Goal: Check status

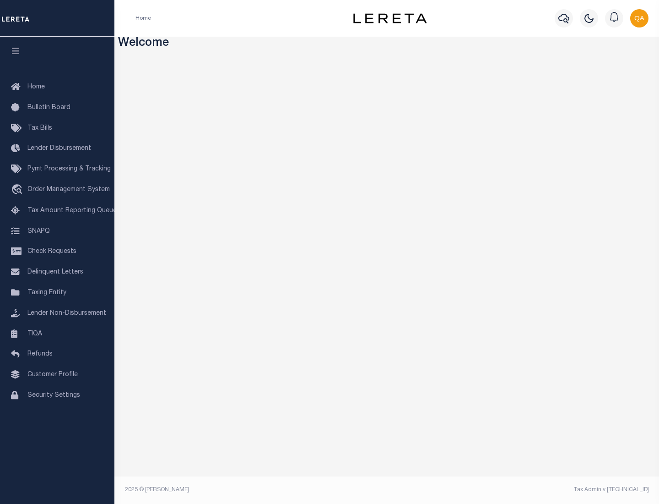
click at [57, 251] on span "Check Requests" at bounding box center [51, 251] width 49 height 6
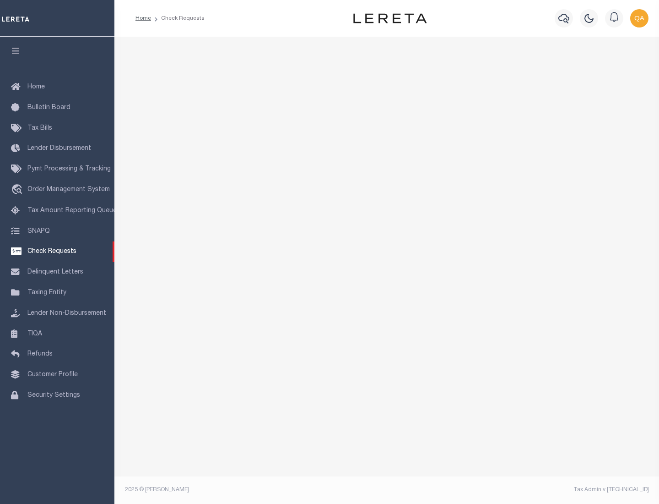
select select "50"
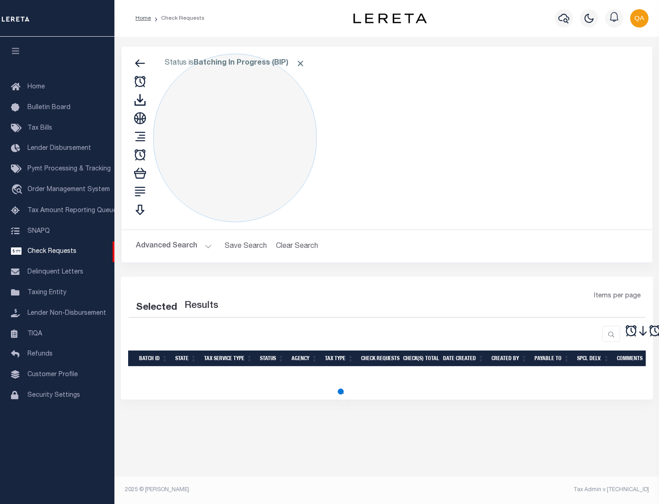
select select "50"
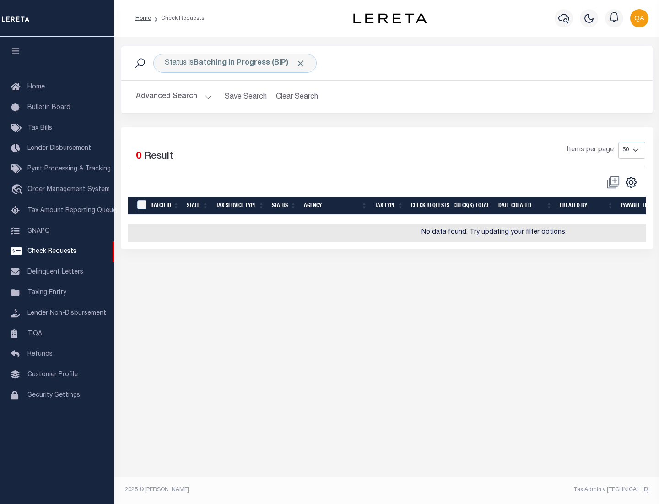
click at [301, 63] on span "Click to Remove" at bounding box center [301, 64] width 10 height 10
